Goal: Transaction & Acquisition: Download file/media

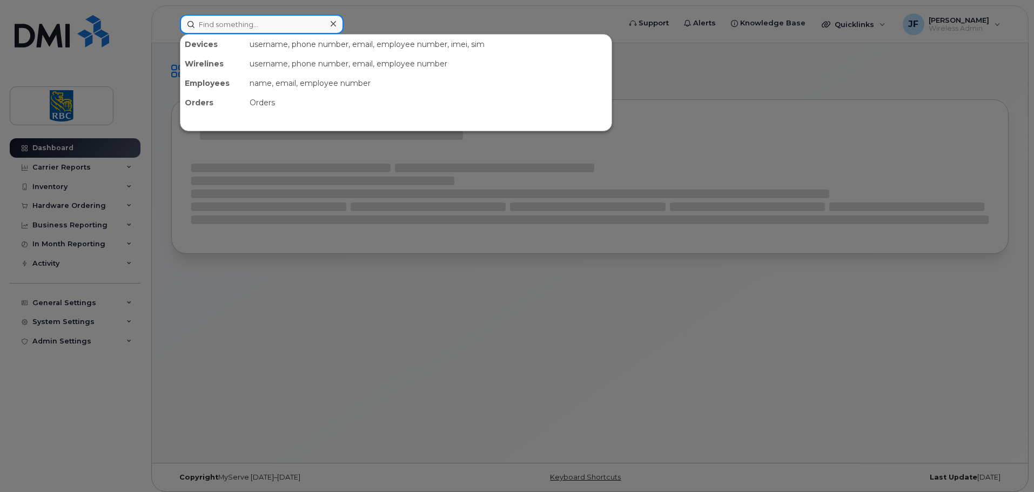
click at [243, 20] on input at bounding box center [262, 24] width 164 height 19
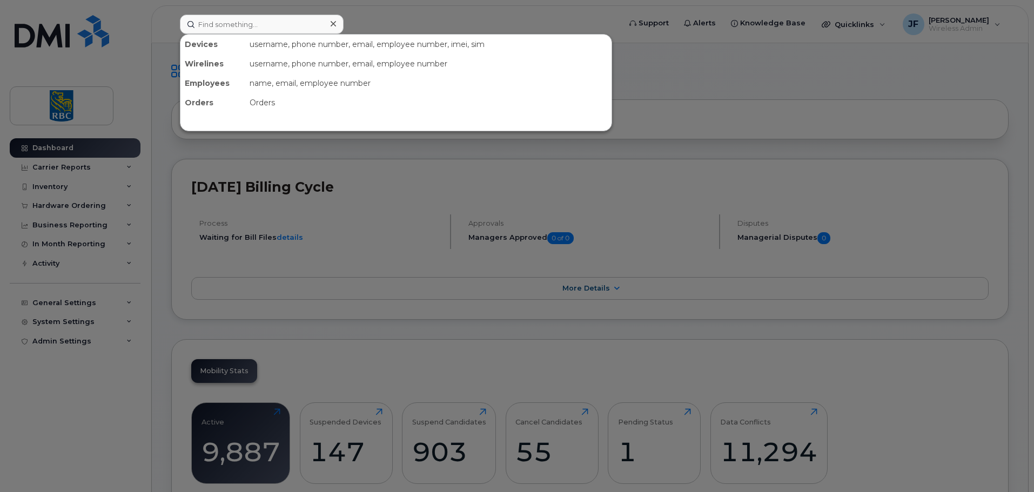
click at [350, 209] on div at bounding box center [517, 246] width 1034 height 492
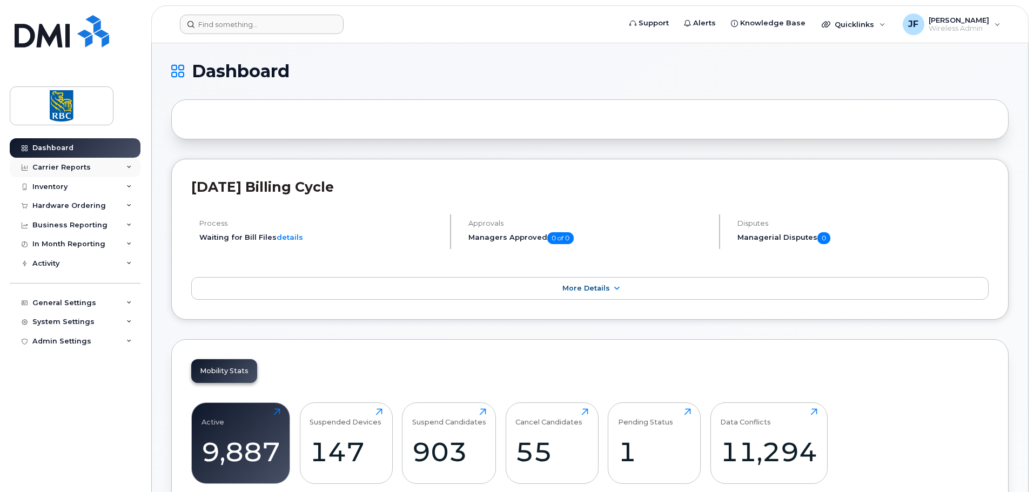
click at [44, 168] on div "Carrier Reports" at bounding box center [61, 167] width 58 height 9
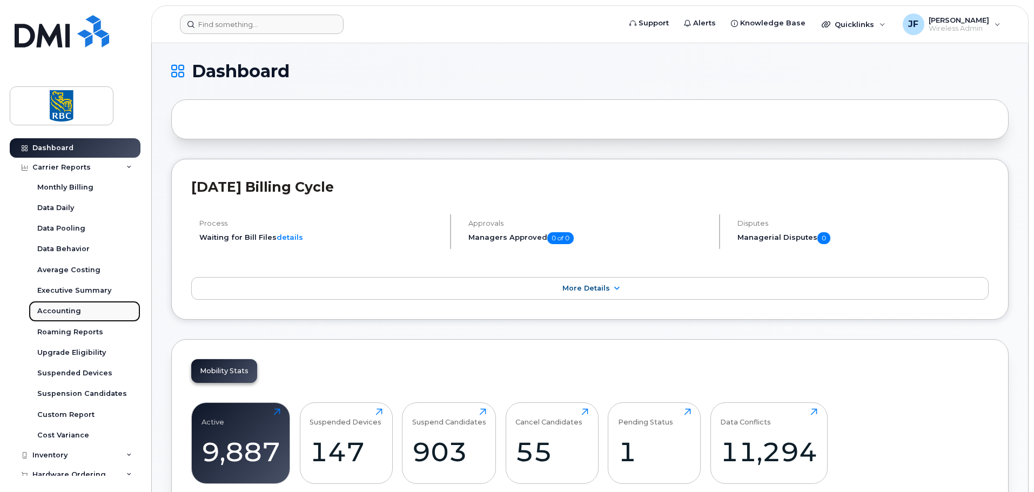
click at [67, 313] on div "Accounting" at bounding box center [59, 311] width 44 height 10
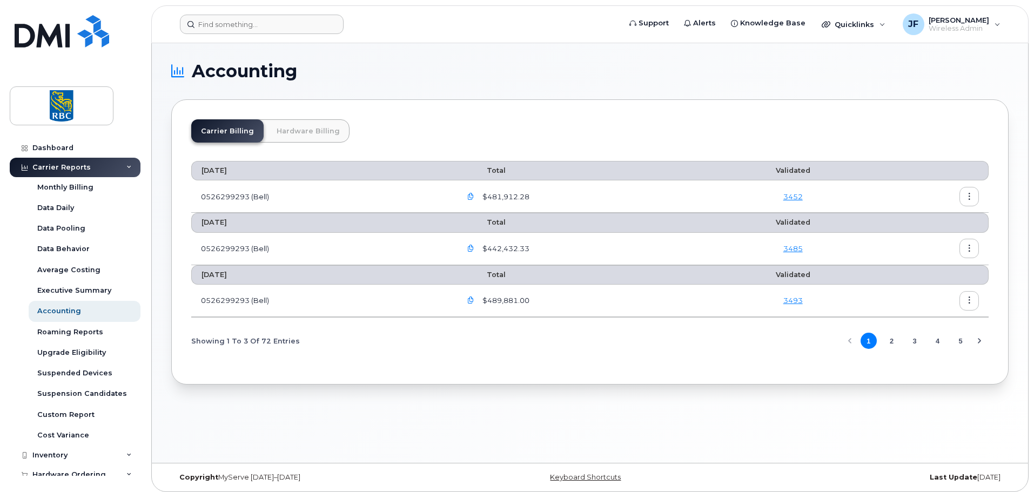
click at [317, 137] on link "Hardware Billing" at bounding box center [308, 130] width 83 height 23
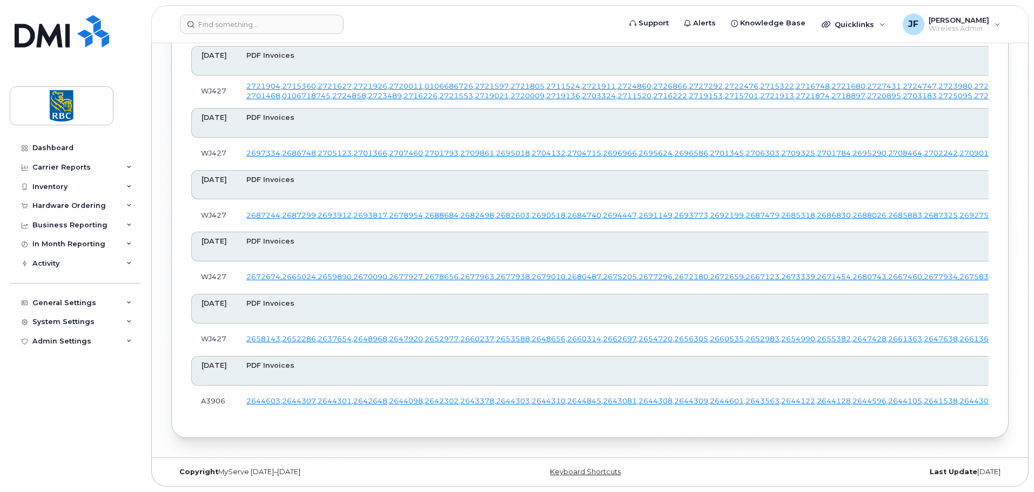
scroll to position [4431, 0]
